Goal: Task Accomplishment & Management: Contribute content

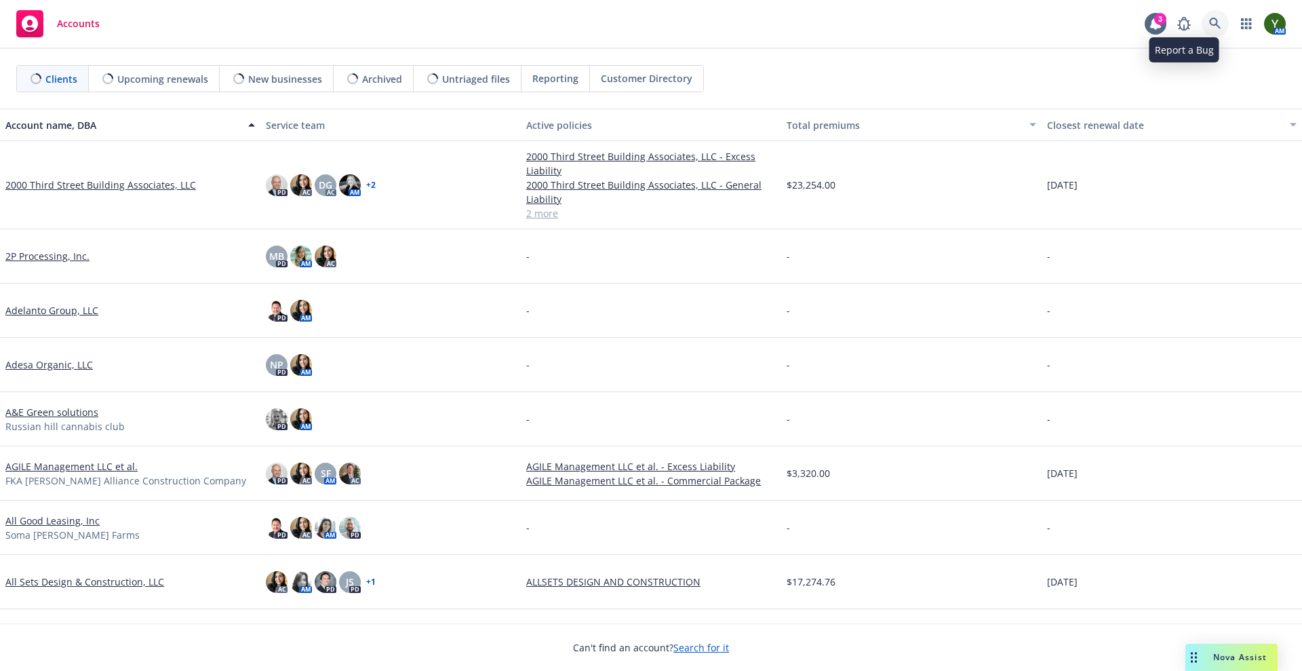
click at [1203, 28] on link at bounding box center [1215, 23] width 27 height 27
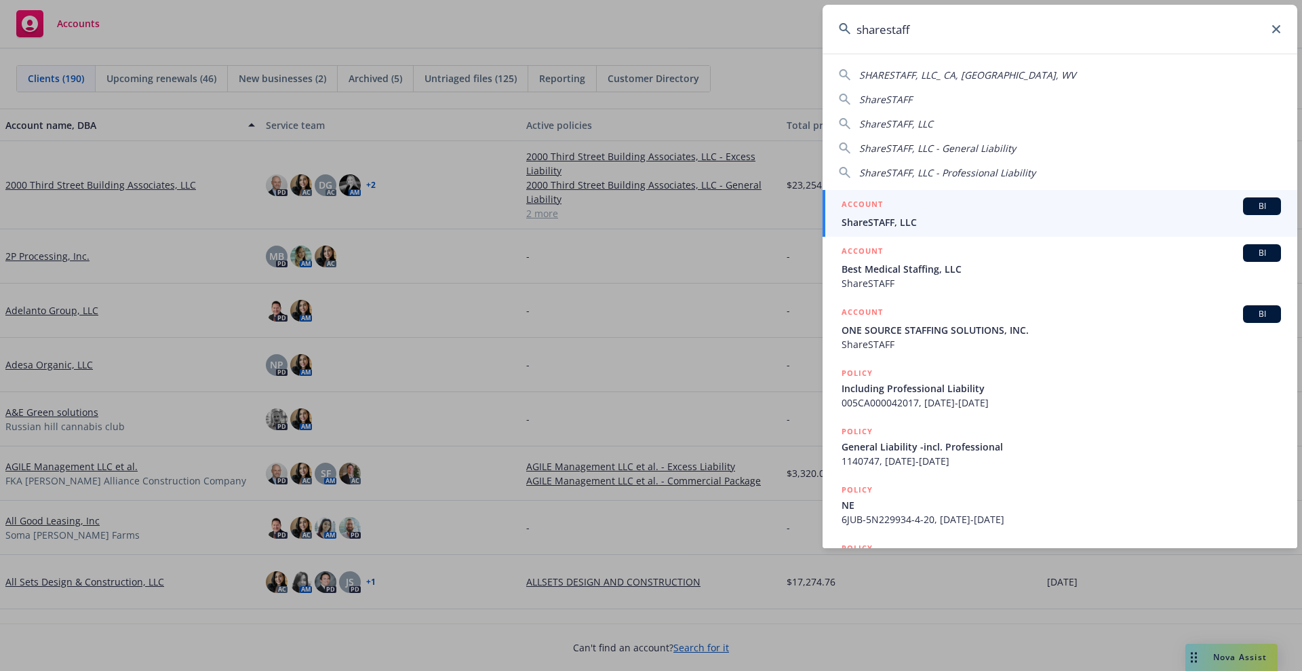
type input "sharestaff"
click at [1035, 216] on span "ShareSTAFF, LLC" at bounding box center [1060, 222] width 439 height 14
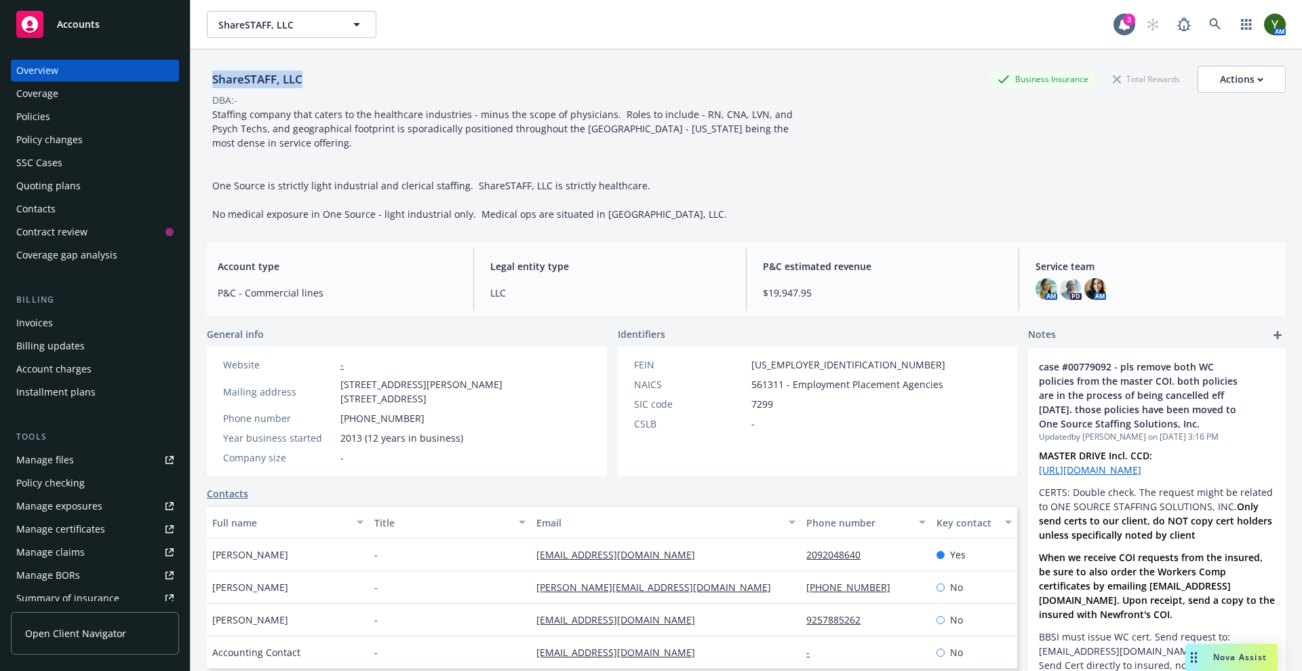
drag, startPoint x: 313, startPoint y: 79, endPoint x: 212, endPoint y: 87, distance: 102.0
click at [212, 87] on div "ShareSTAFF, LLC Business Insurance Total Rewards Actions" at bounding box center [746, 79] width 1079 height 27
copy div "ShareSTAFF, LLC"
click at [1209, 27] on link at bounding box center [1215, 24] width 27 height 27
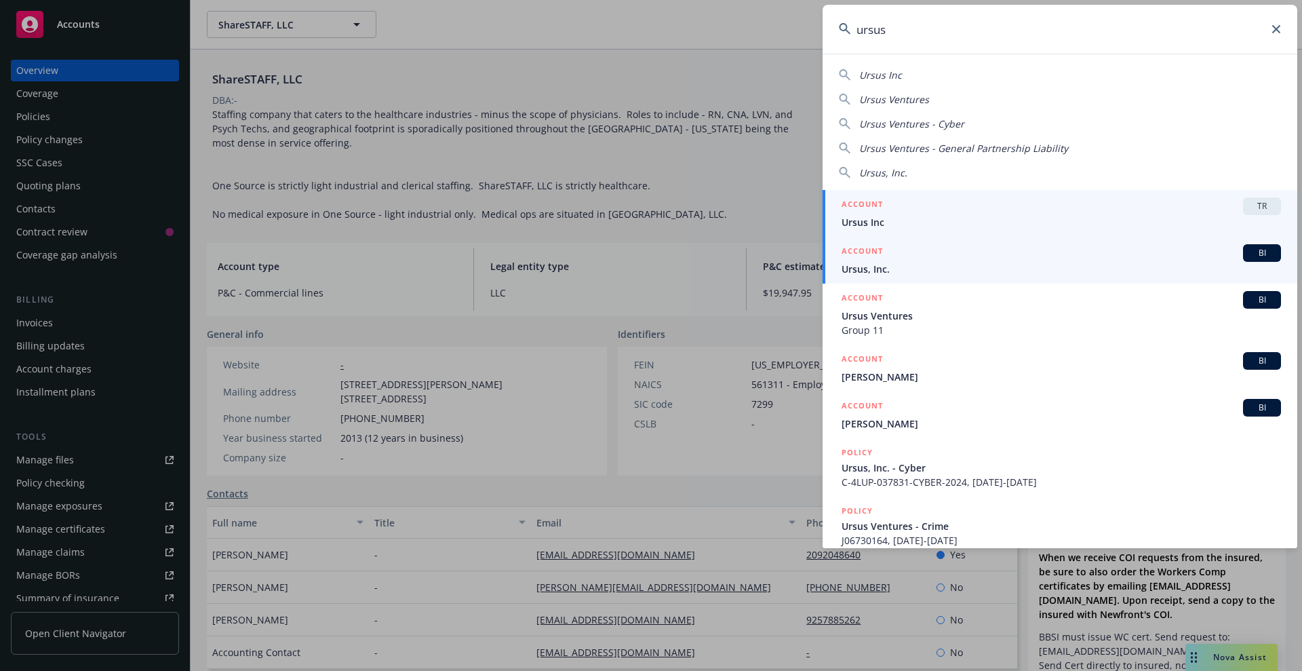
type input "ursus"
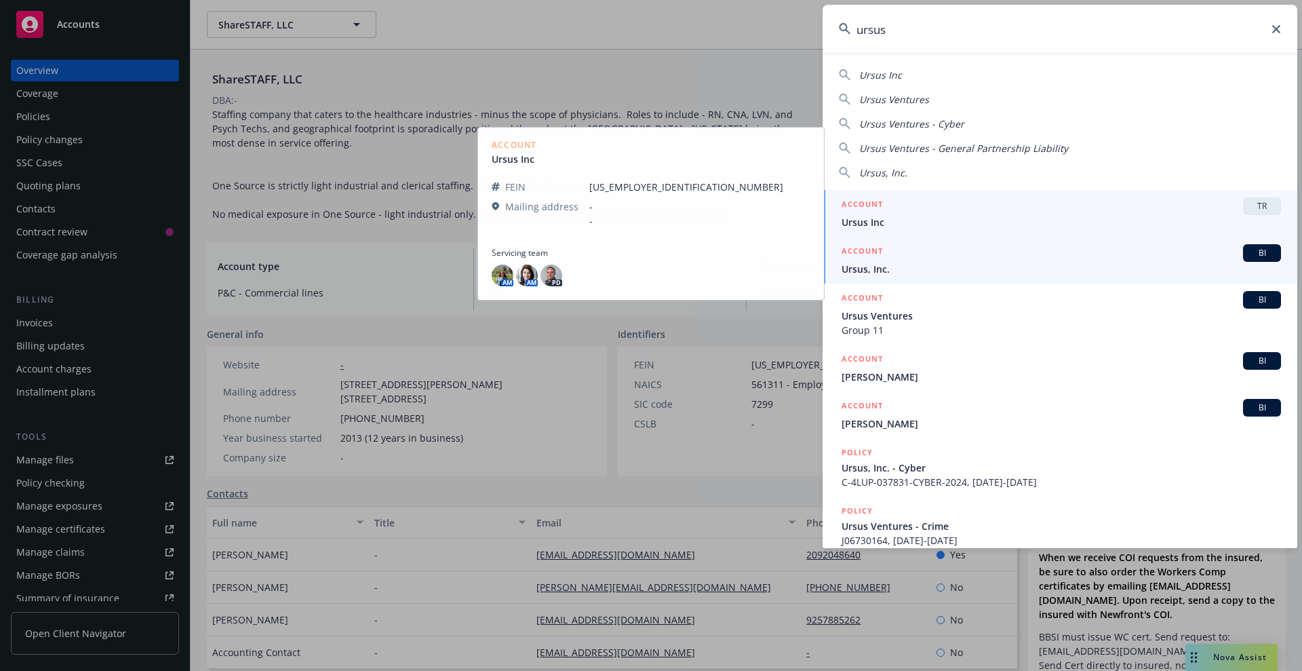
click at [925, 250] on div "ACCOUNT BI" at bounding box center [1060, 253] width 439 height 18
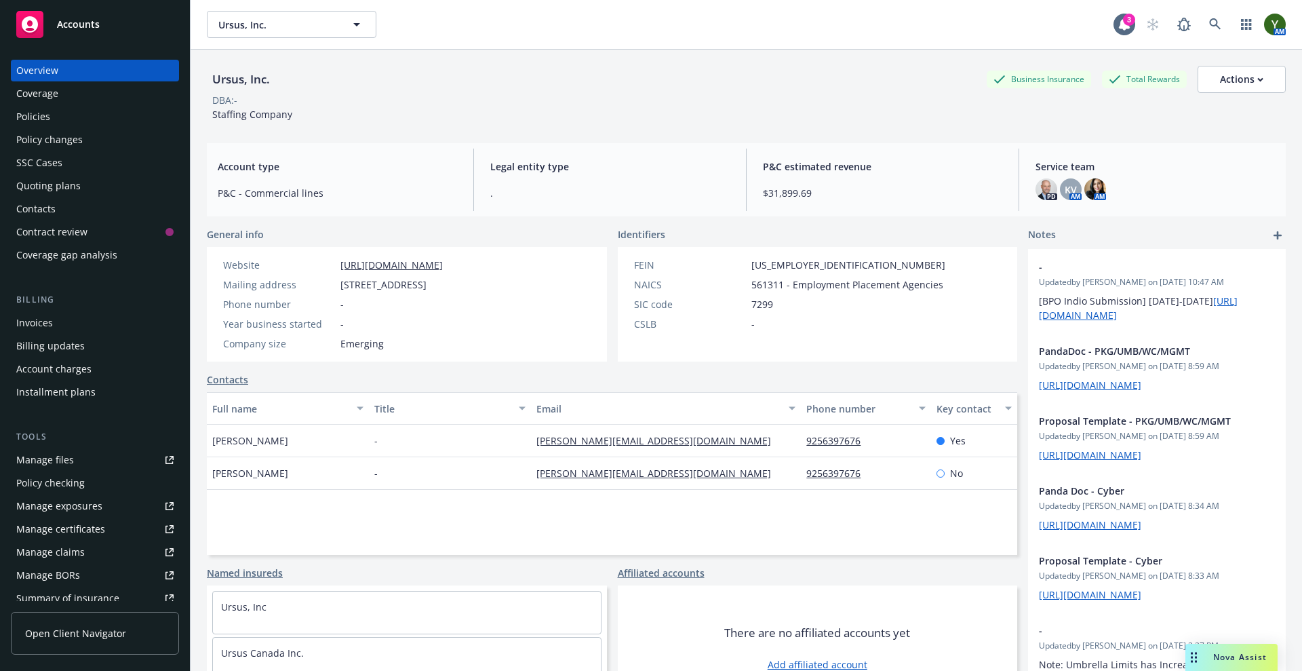
click at [67, 111] on div "Policies" at bounding box center [94, 117] width 157 height 22
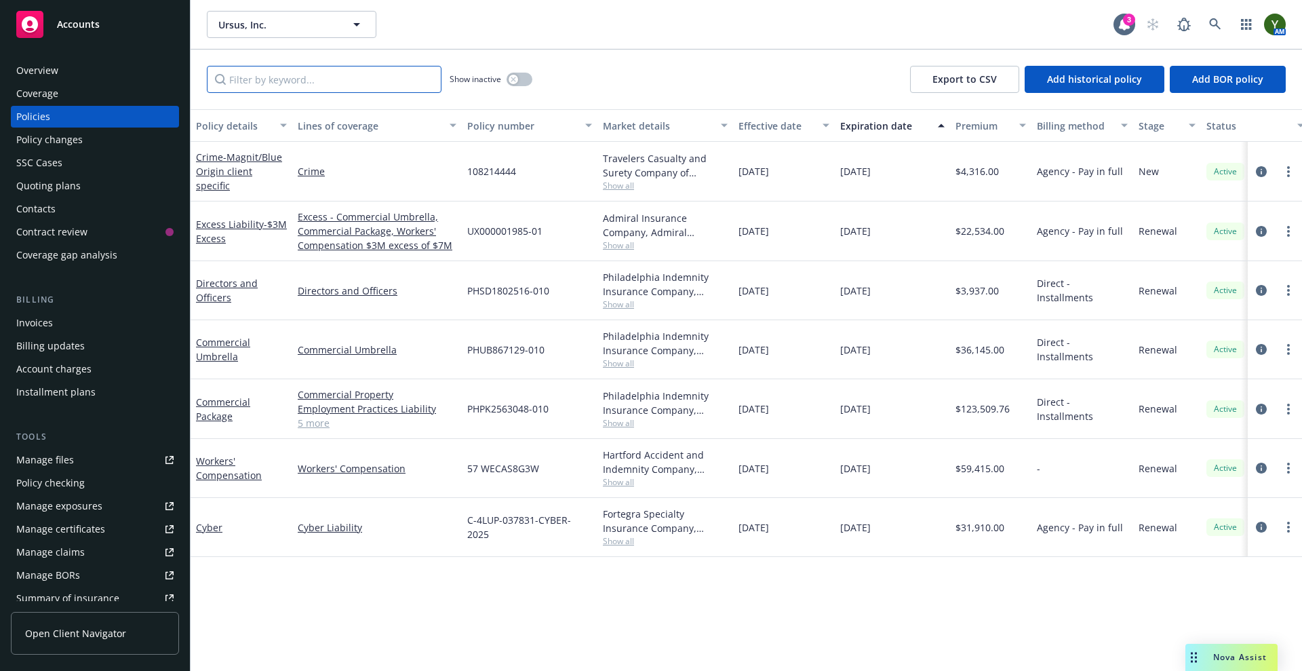
click at [269, 75] on input "Filter by keyword..." at bounding box center [324, 79] width 235 height 27
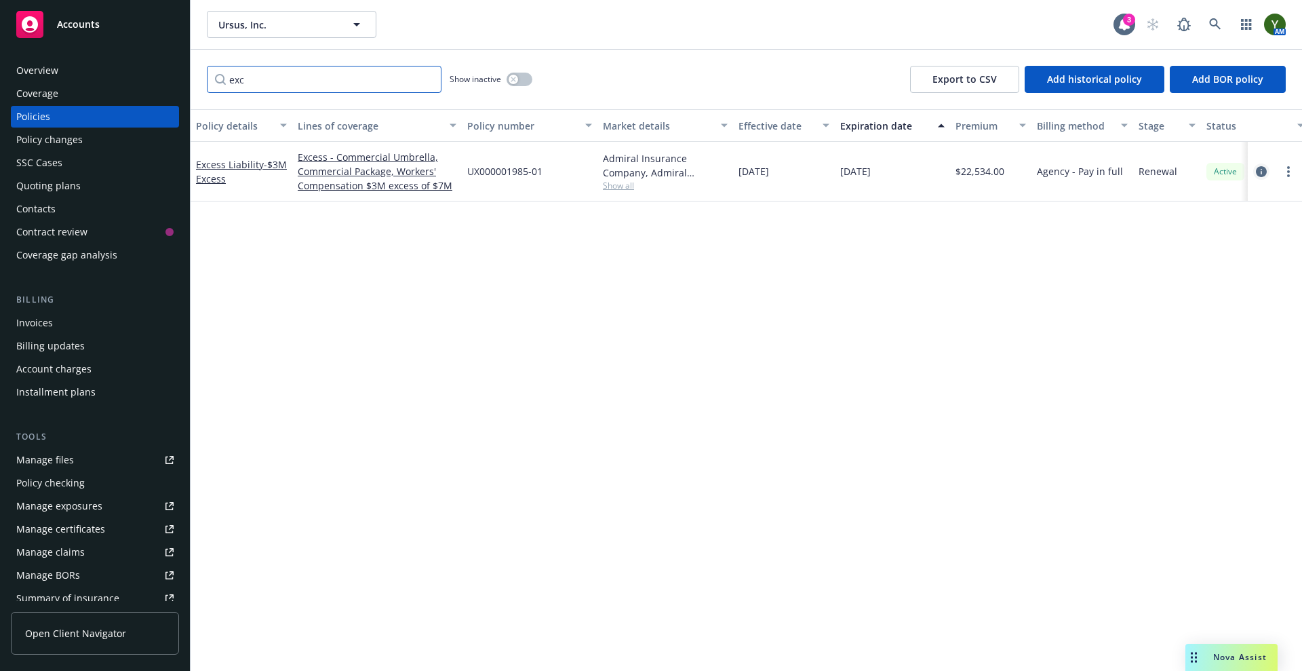
type input "exc"
click at [1262, 170] on icon "circleInformation" at bounding box center [1261, 171] width 11 height 11
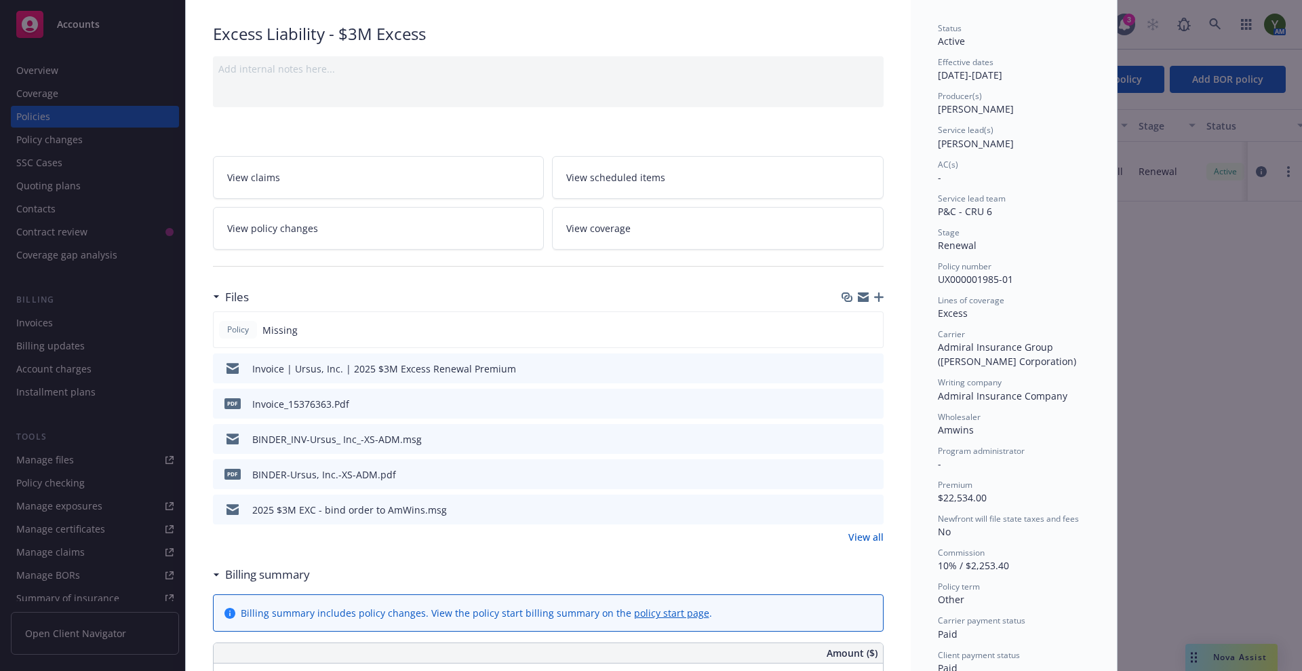
scroll to position [91, 0]
click at [866, 435] on icon "preview file" at bounding box center [871, 435] width 12 height 9
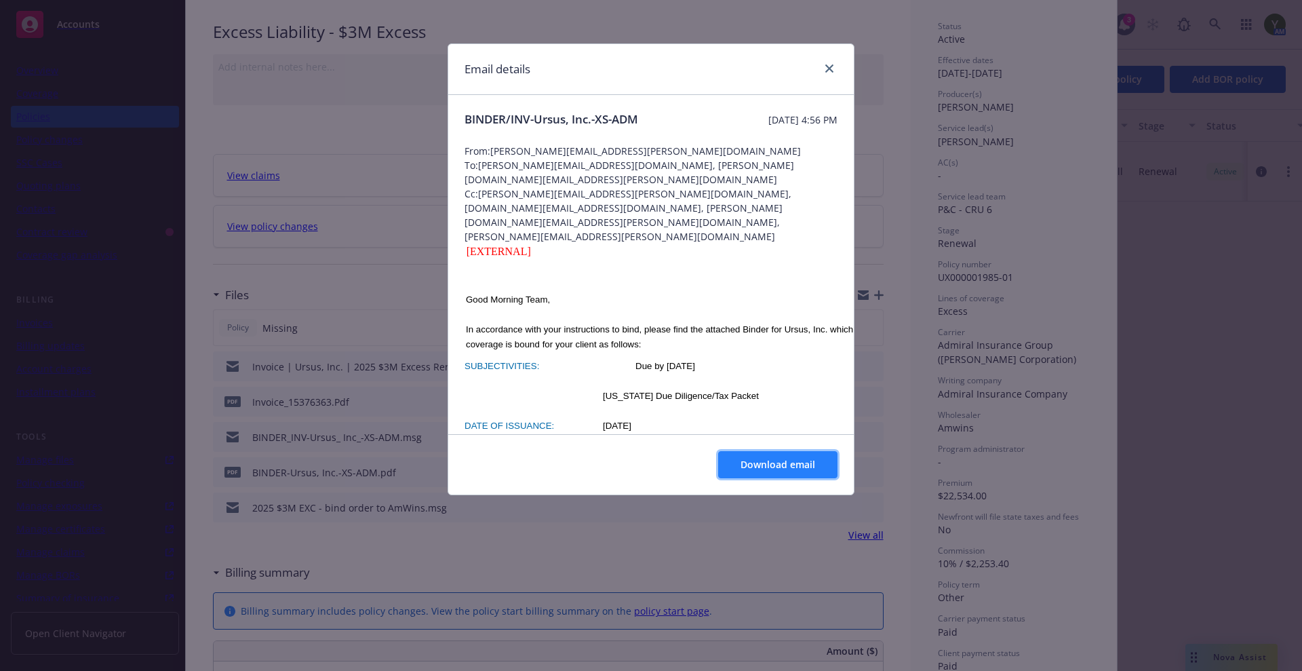
click at [734, 455] on button "Download email" at bounding box center [777, 464] width 119 height 27
click at [760, 473] on button "Download email" at bounding box center [777, 464] width 119 height 27
click at [831, 71] on icon "close" at bounding box center [829, 68] width 8 height 8
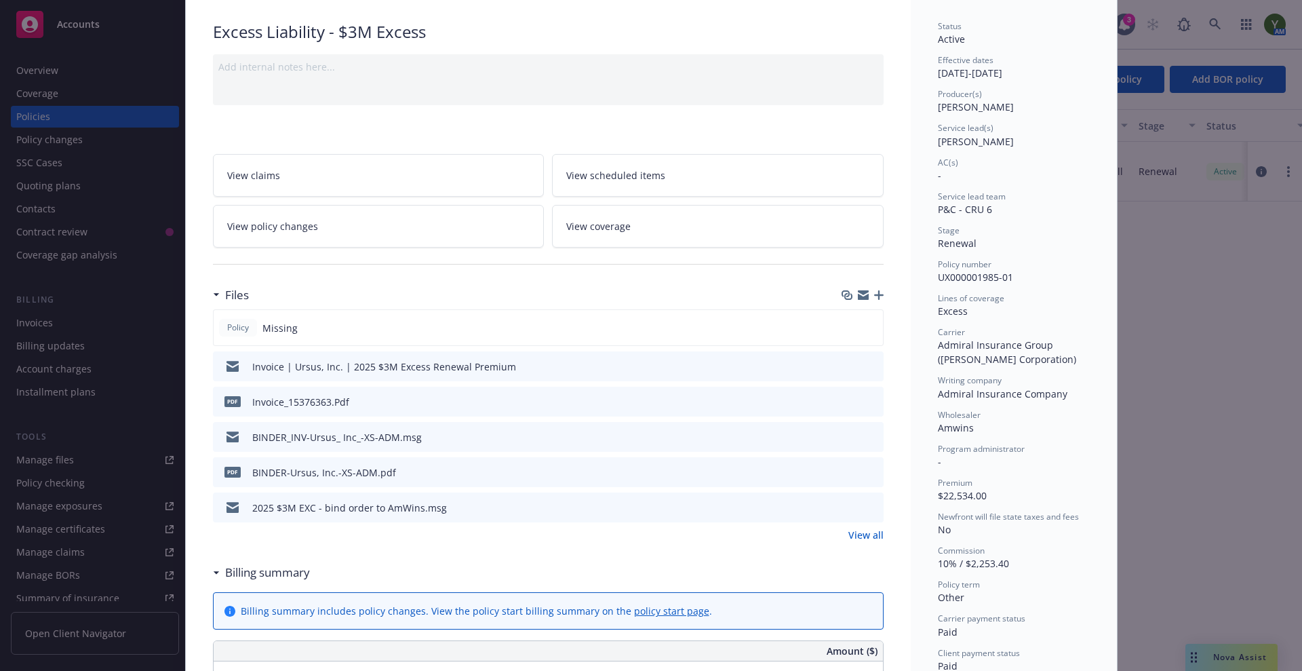
scroll to position [0, 0]
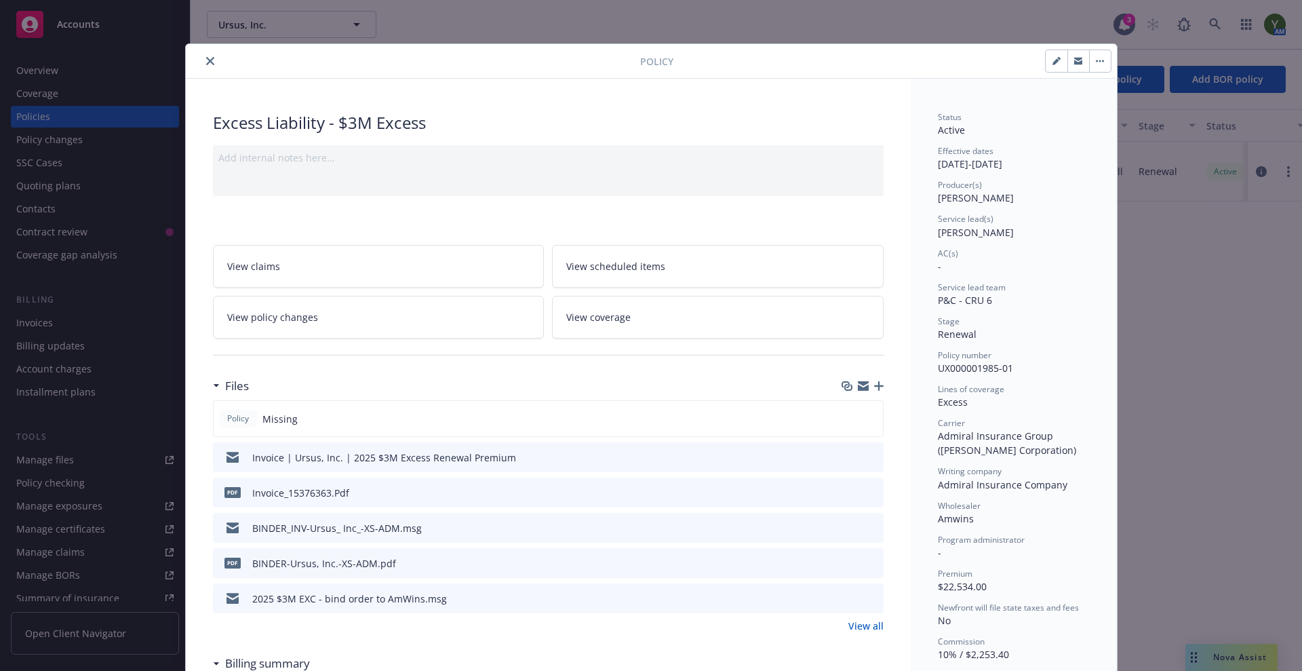
click at [206, 59] on icon "close" at bounding box center [210, 61] width 8 height 8
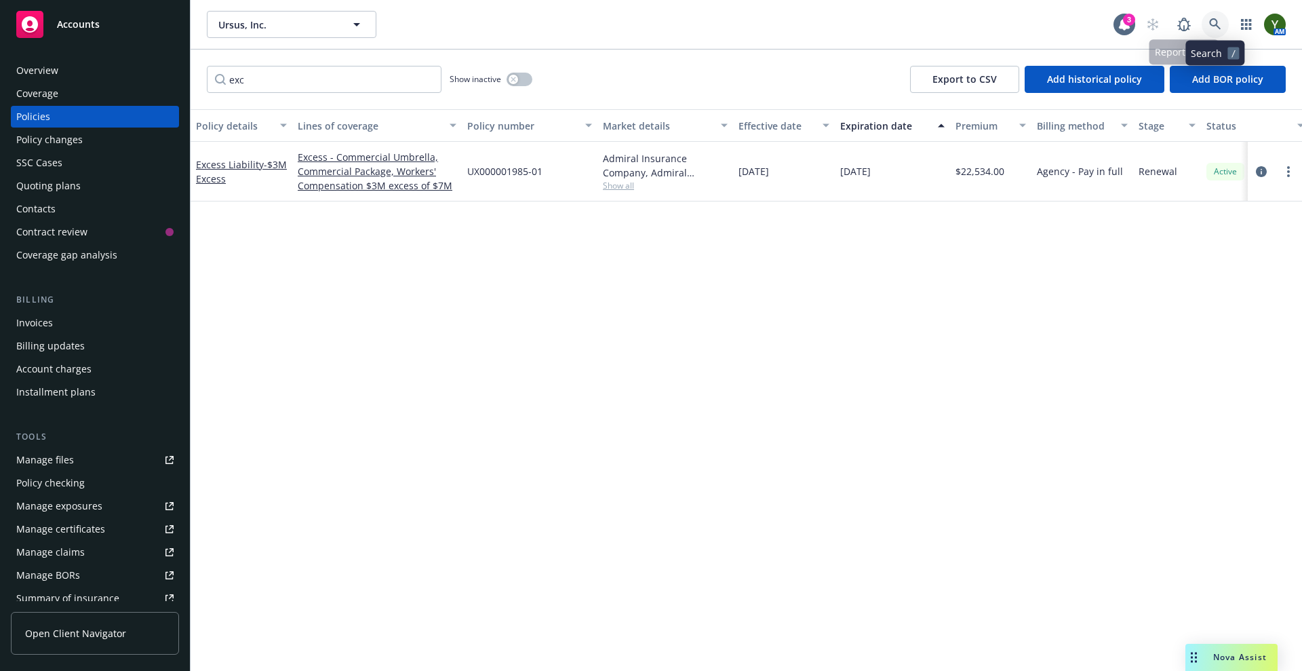
click at [1210, 33] on link at bounding box center [1215, 24] width 27 height 27
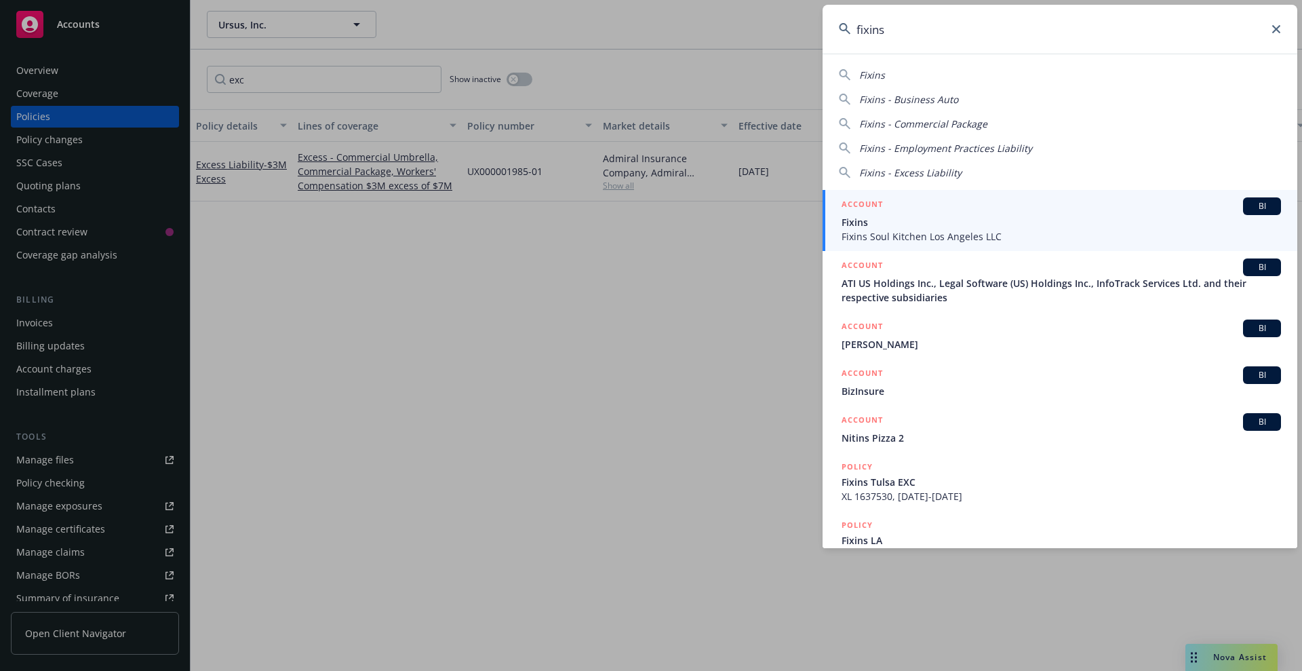
type input "fixins"
click at [970, 241] on span "Fixins Soul Kitchen Los Angeles LLC" at bounding box center [1060, 236] width 439 height 14
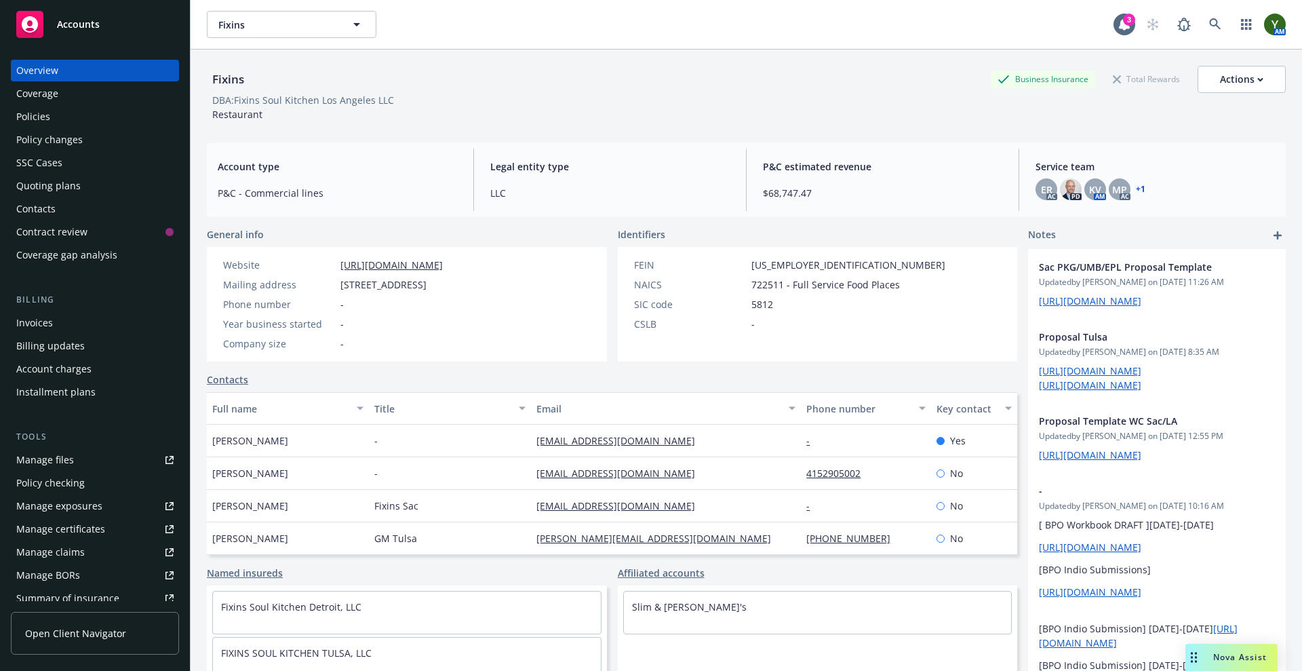
click at [66, 127] on div "Overview Coverage Policies Policy changes SSC Cases Quoting plans Contacts Cont…" at bounding box center [95, 163] width 168 height 206
click at [52, 122] on div "Policies" at bounding box center [94, 117] width 157 height 22
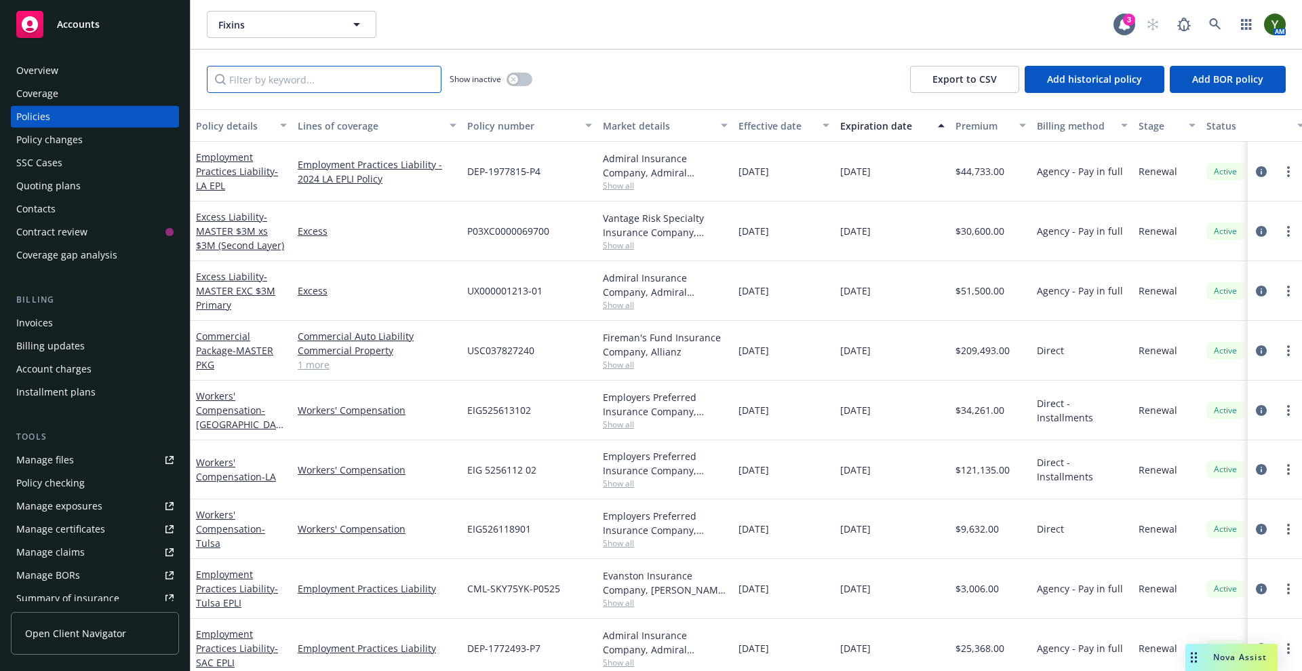
click at [348, 75] on input "Filter by keyword..." at bounding box center [324, 79] width 235 height 27
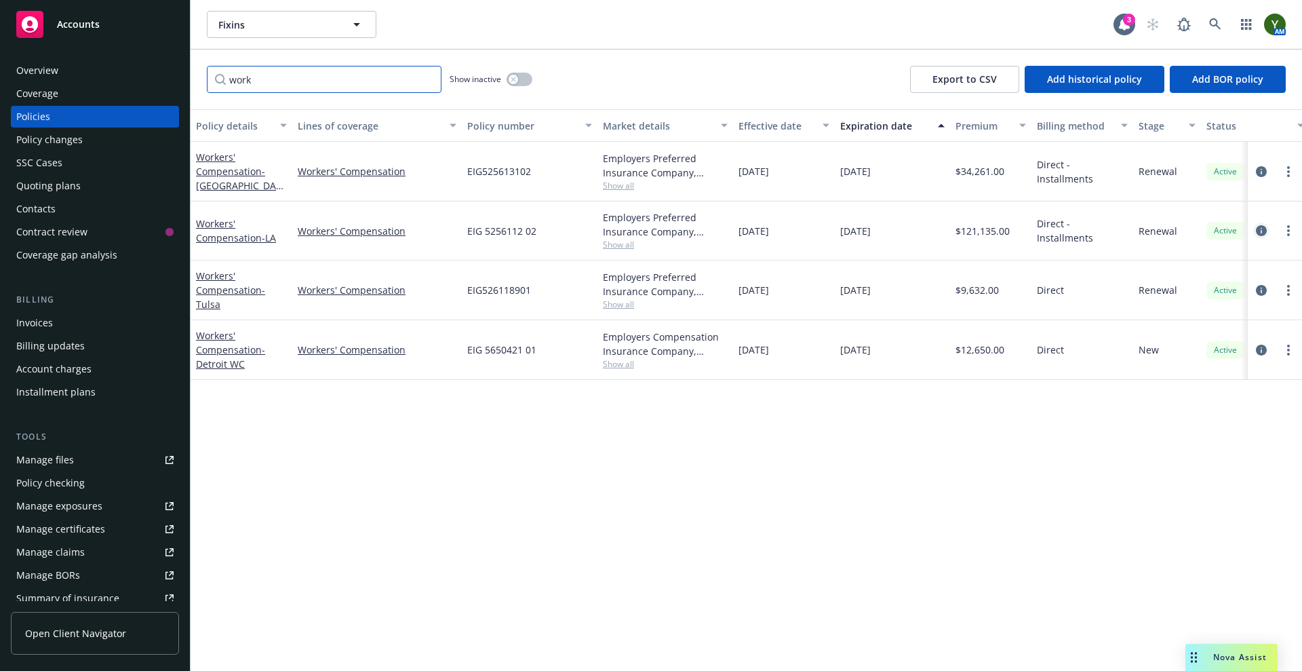
type input "work"
click at [1262, 231] on icon "circleInformation" at bounding box center [1261, 230] width 11 height 11
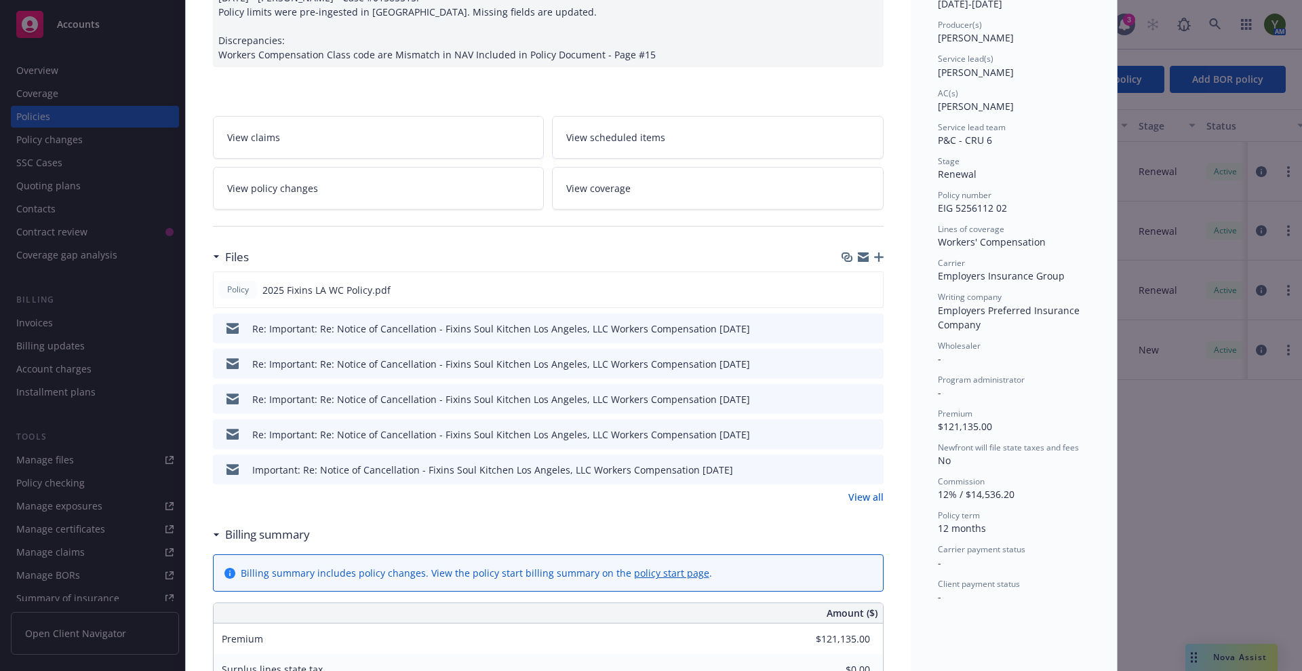
scroll to position [161, 0]
click at [874, 257] on icon "button" at bounding box center [878, 255] width 9 height 9
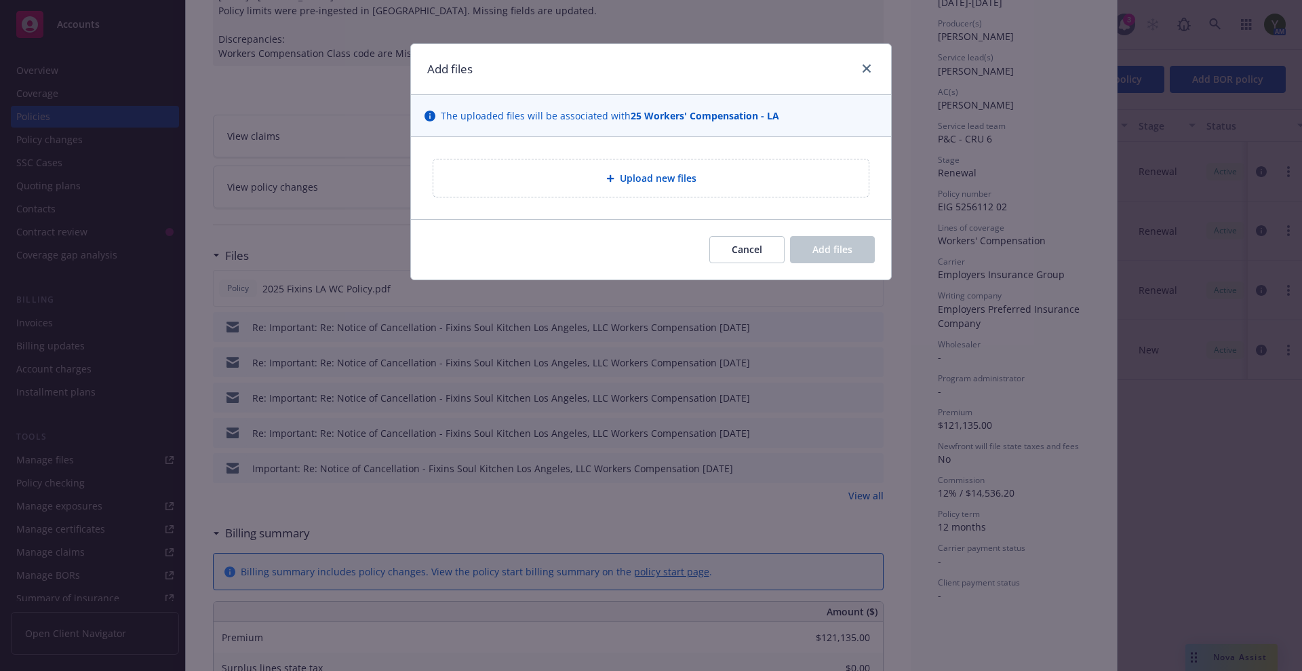
click at [480, 184] on div "Upload new files" at bounding box center [651, 178] width 414 height 16
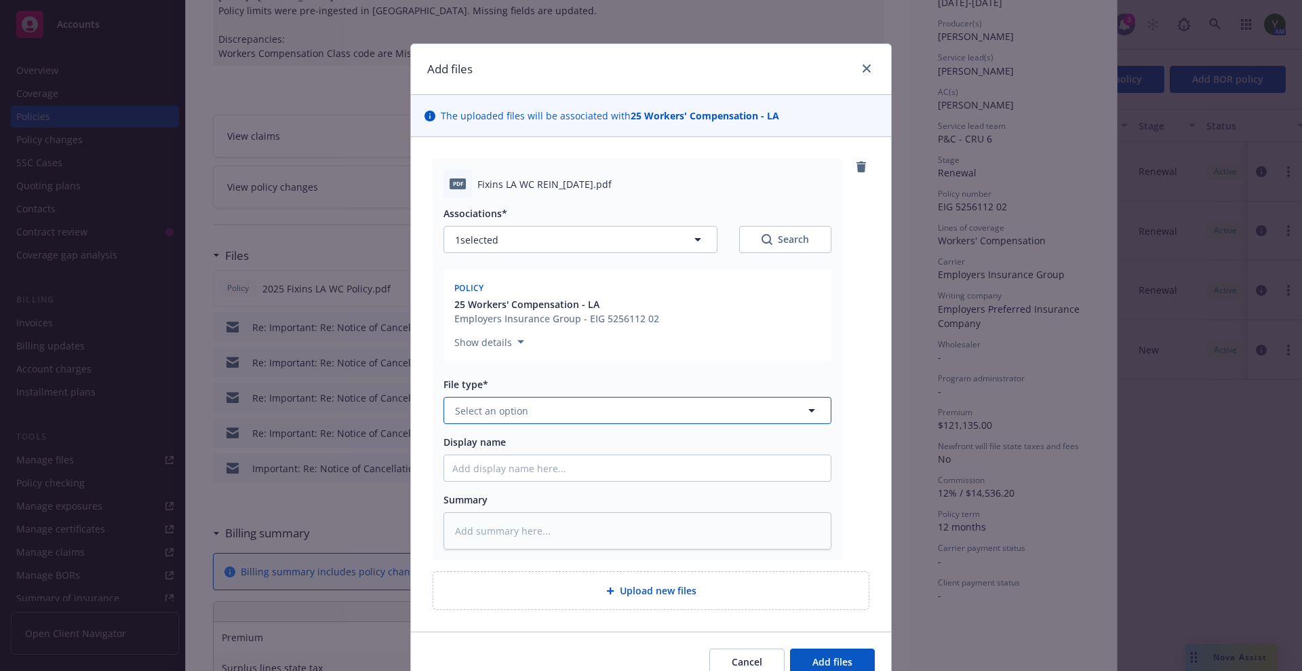
click at [491, 403] on span "Select an option" at bounding box center [491, 410] width 73 height 14
type input "reins"
click at [492, 443] on span "Reinstatement" at bounding box center [492, 448] width 68 height 14
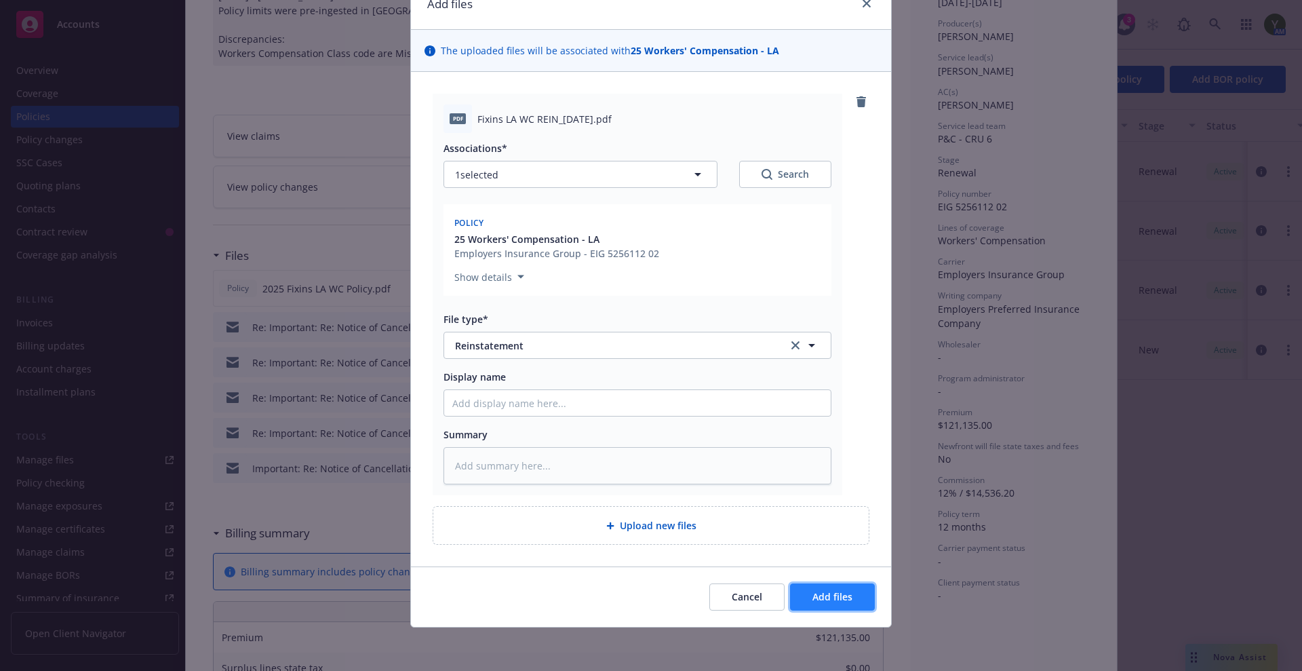
click at [831, 591] on span "Add files" at bounding box center [832, 596] width 40 height 13
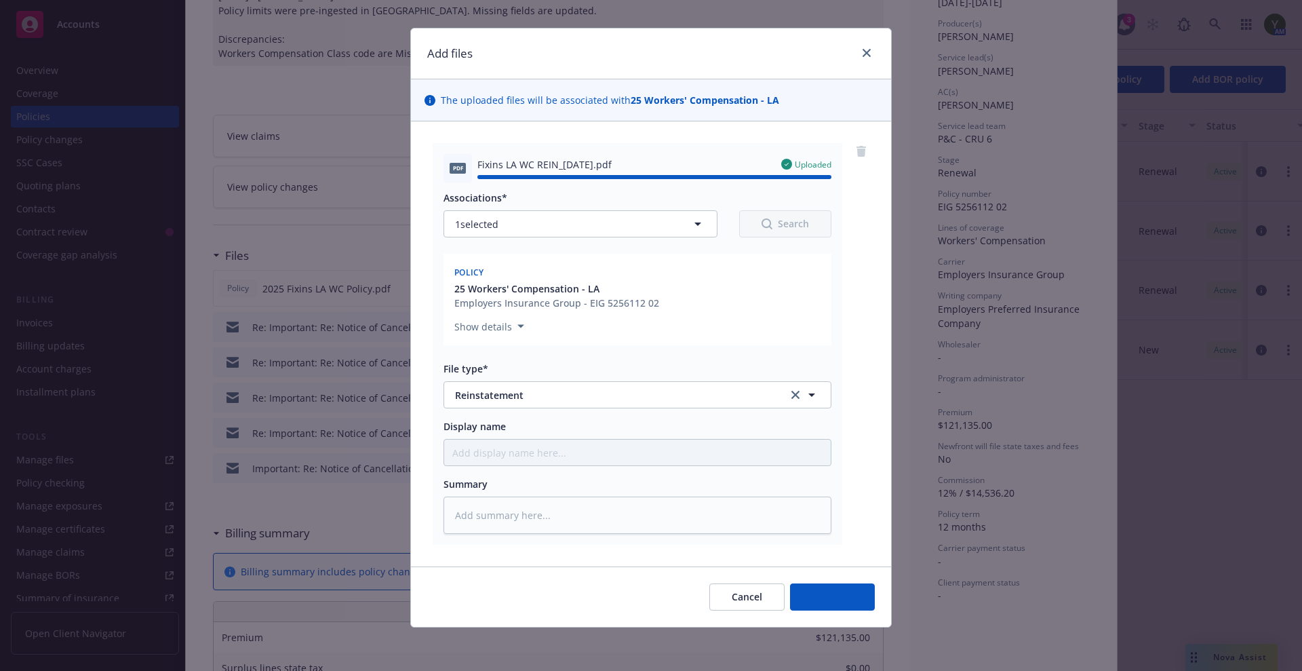
type textarea "x"
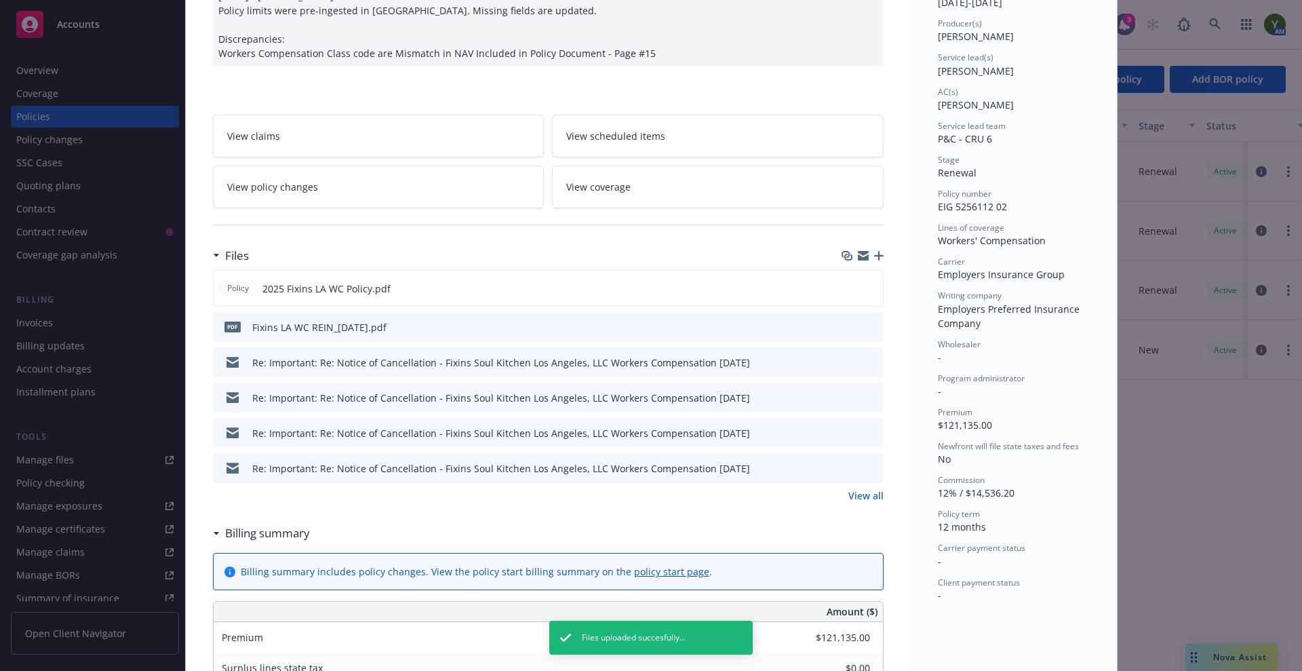
click at [867, 358] on icon "preview file" at bounding box center [871, 361] width 12 height 9
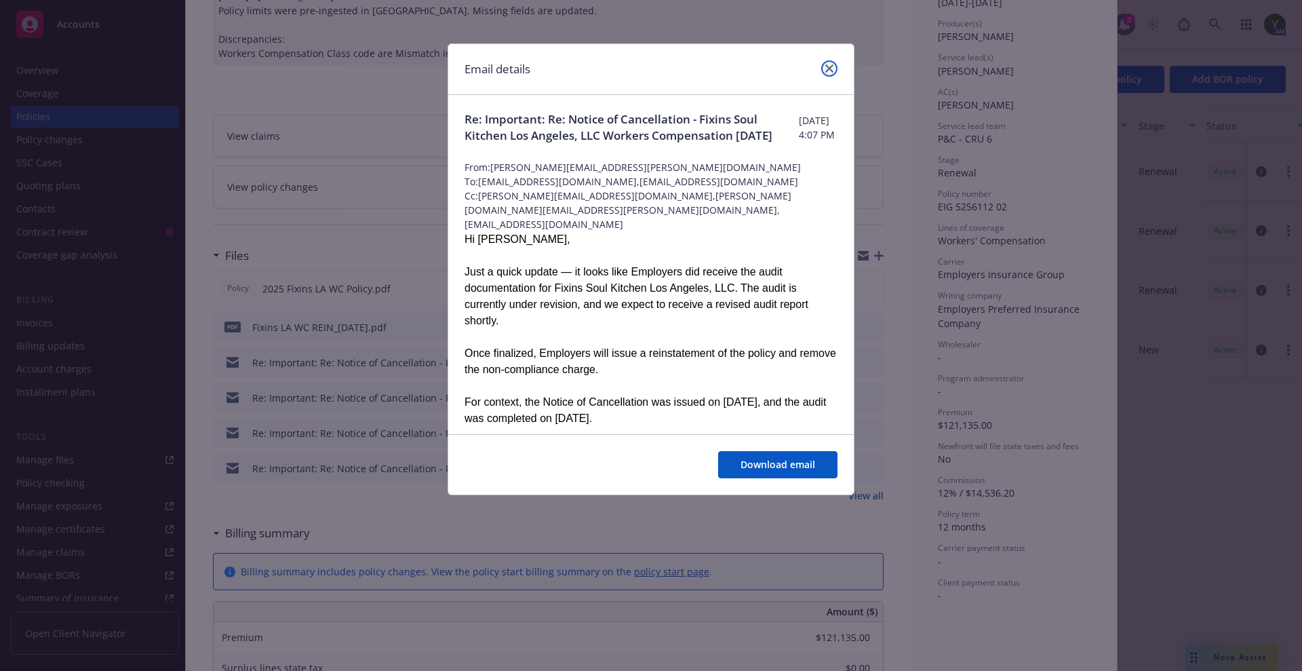
click at [827, 68] on icon "close" at bounding box center [829, 68] width 8 height 8
